Goal: Check status: Check status

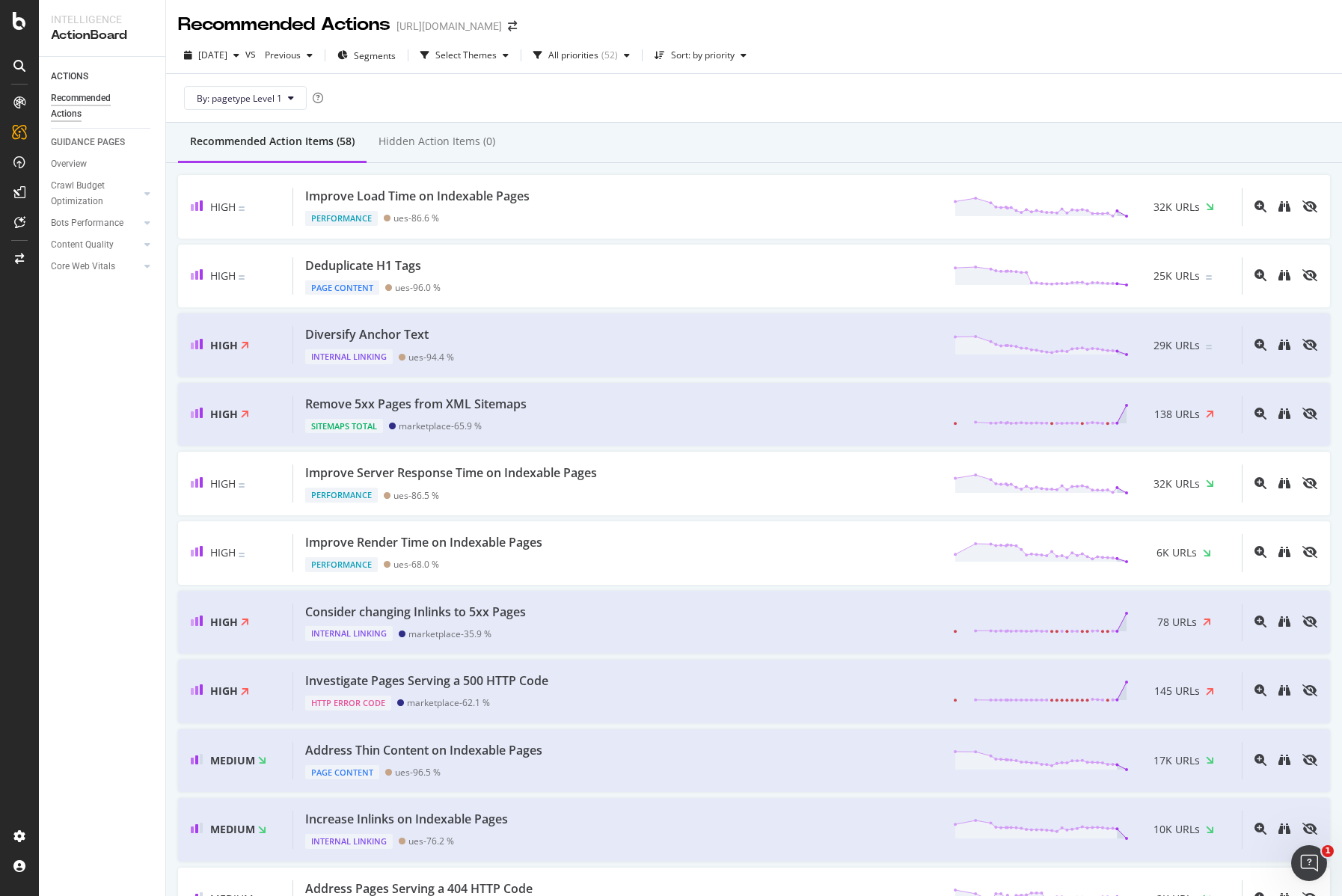
click at [1187, 26] on div "Recommended Actions [URL][DOMAIN_NAME]" at bounding box center [754, 19] width 1176 height 37
